Goal: Task Accomplishment & Management: Manage account settings

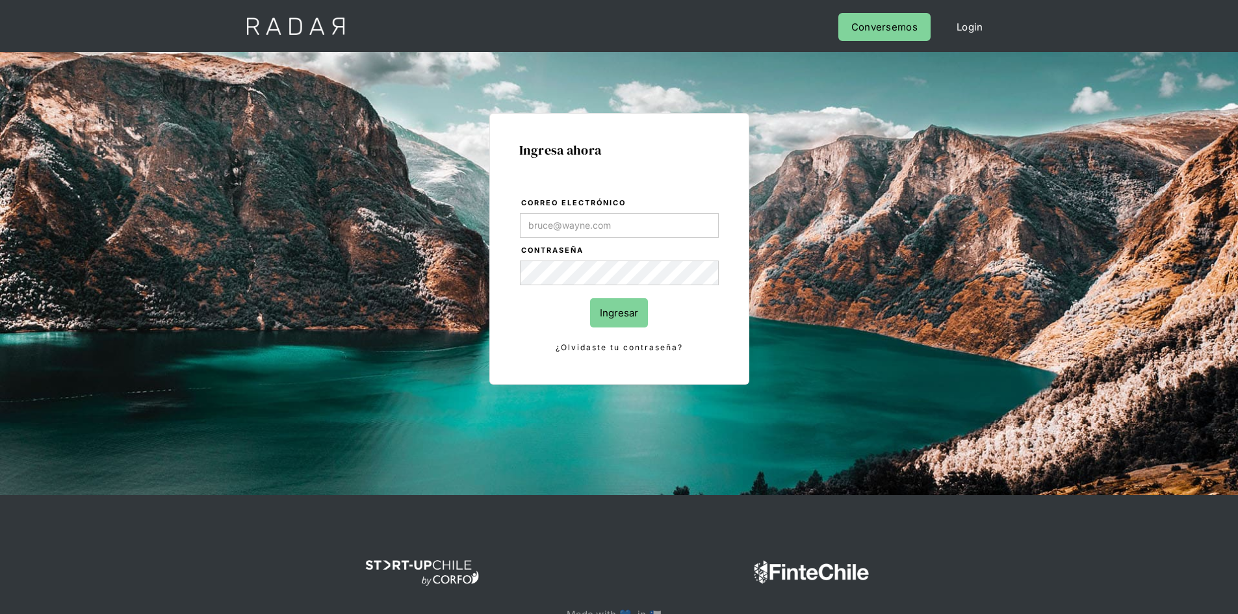
type input "[PERSON_NAME][EMAIL_ADDRESS][PERSON_NAME][DOMAIN_NAME]"
click at [611, 312] on input "Ingresar" at bounding box center [619, 312] width 58 height 29
type input "[PERSON_NAME][EMAIL_ADDRESS][PERSON_NAME][DOMAIN_NAME]"
click at [627, 307] on input "Ingresar" at bounding box center [619, 312] width 58 height 29
